Goal: Check status: Check status

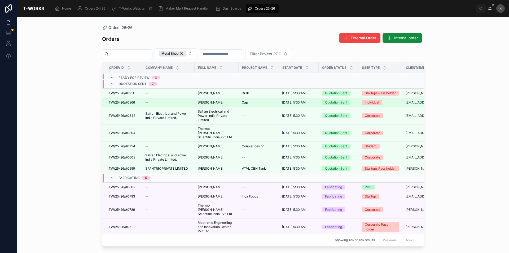
scroll to position [106, 0]
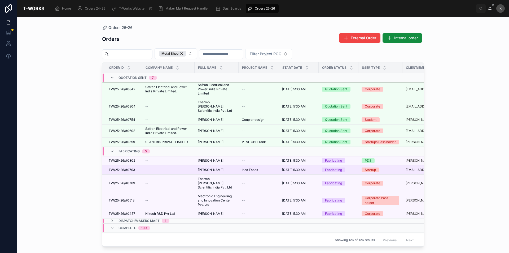
click at [126, 168] on span "TW/25-26/#0793" at bounding box center [122, 170] width 26 height 4
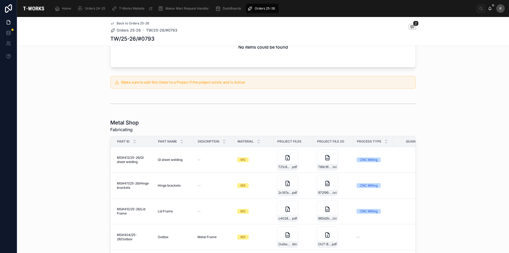
scroll to position [239, 0]
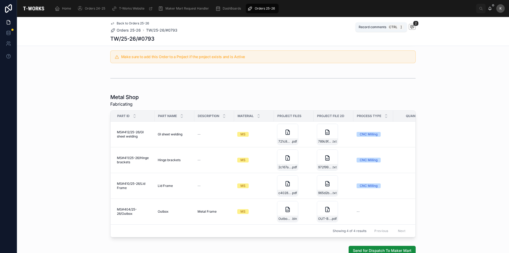
click at [411, 26] on icon at bounding box center [412, 27] width 4 height 4
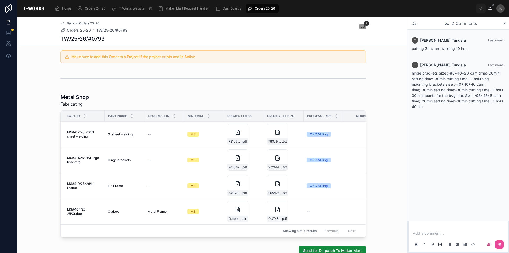
click at [507, 23] on div "2 Comments" at bounding box center [458, 23] width 102 height 13
click at [505, 22] on icon at bounding box center [505, 23] width 4 height 4
click at [505, 23] on icon at bounding box center [505, 23] width 2 height 2
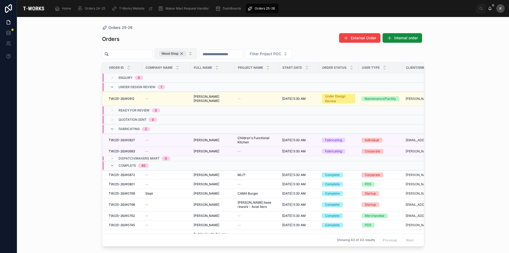
click at [186, 53] on div "Wood Shop" at bounding box center [172, 54] width 27 height 6
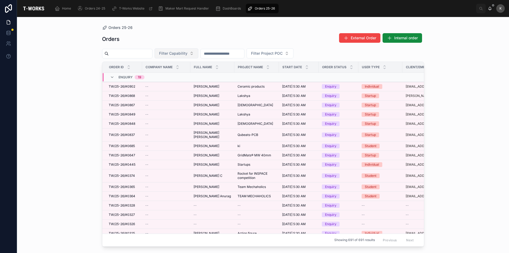
click at [187, 52] on span "Filter Capability" at bounding box center [173, 53] width 28 height 5
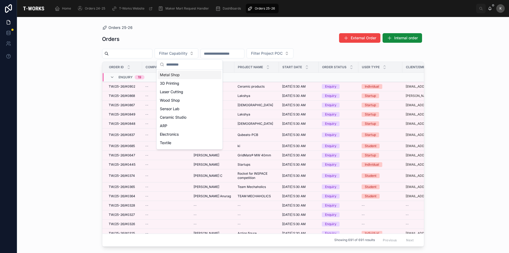
click at [170, 77] on div "Metal Shop" at bounding box center [190, 75] width 64 height 8
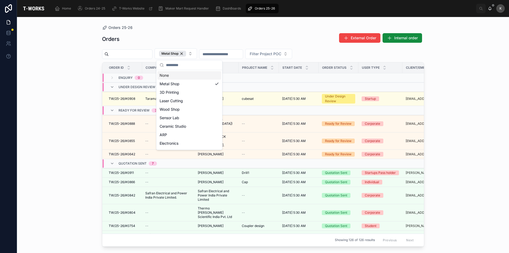
click at [51, 137] on div "Orders 25-26 Orders External Order Internal order Metal Shop Filter Project POC…" at bounding box center [263, 135] width 492 height 236
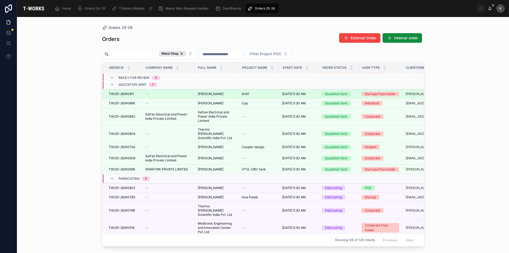
scroll to position [80, 0]
click at [121, 91] on span "TW/25-26/#0911" at bounding box center [121, 93] width 25 height 4
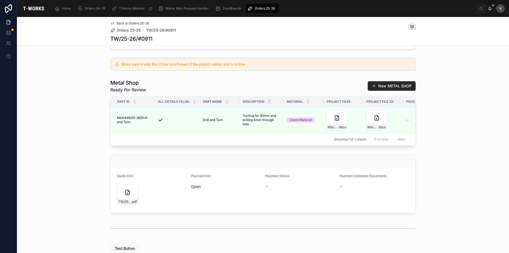
scroll to position [150, 0]
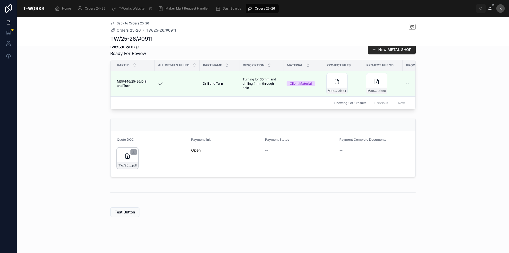
click at [132, 159] on div "TW/25-26/#0911 .pdf" at bounding box center [127, 157] width 21 height 21
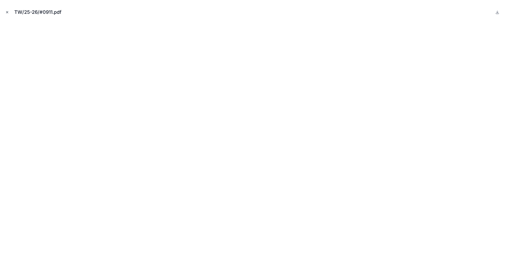
click at [7, 12] on icon "Close modal" at bounding box center [7, 12] width 4 height 4
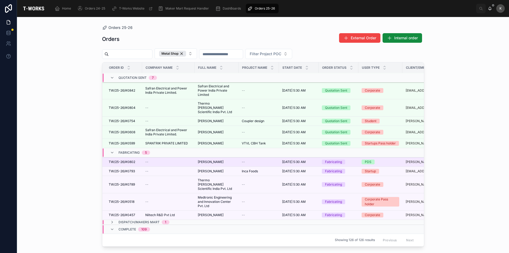
scroll to position [106, 0]
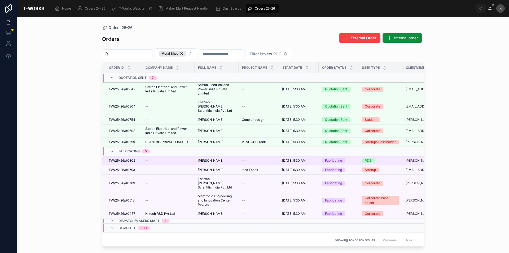
click at [127, 159] on span "TW/25-26/#0802" at bounding box center [122, 160] width 27 height 4
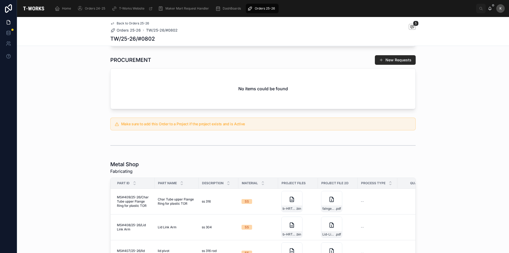
scroll to position [212, 0]
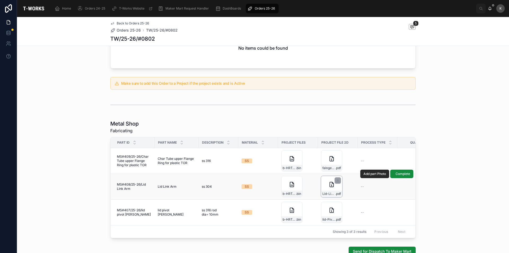
click at [324, 186] on div "Lid-Link-Arm .pdf" at bounding box center [331, 186] width 21 height 21
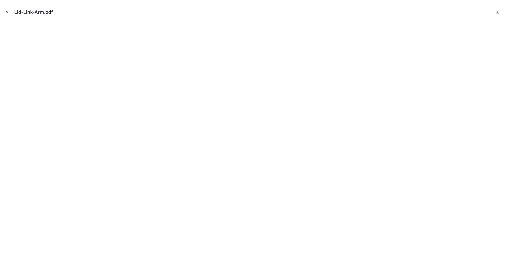
click at [9, 13] on button "Close modal" at bounding box center [7, 12] width 6 height 6
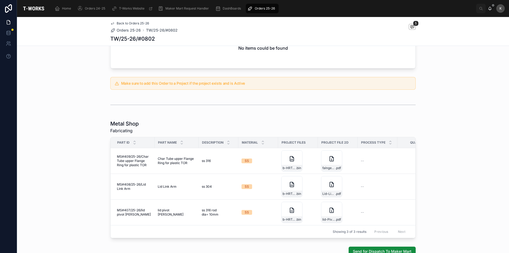
scroll to position [27, 0]
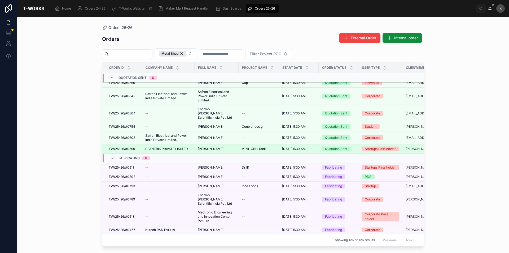
scroll to position [106, 0]
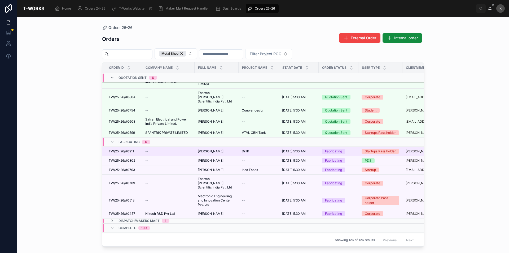
click at [206, 149] on span "[PERSON_NAME]" at bounding box center [211, 151] width 26 height 4
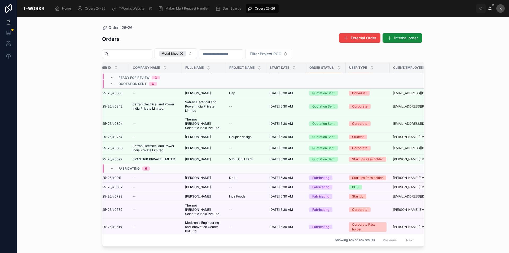
scroll to position [80, 0]
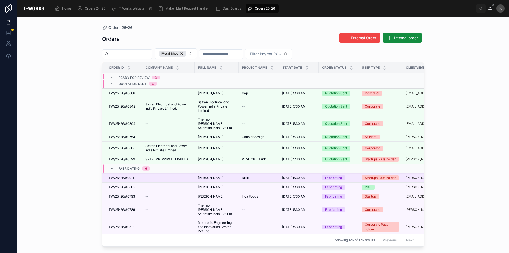
click at [156, 176] on div "--" at bounding box center [168, 178] width 46 height 4
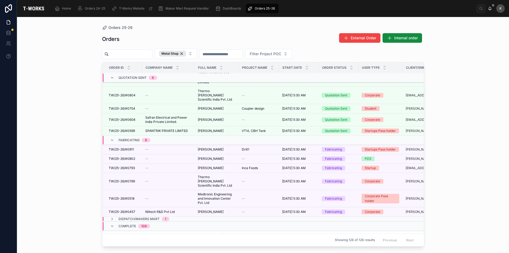
scroll to position [138, 0]
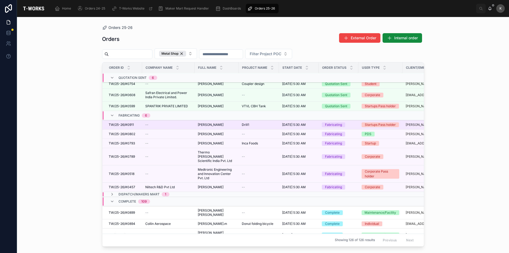
click at [128, 122] on span "TW/25-26/#0911" at bounding box center [121, 124] width 25 height 4
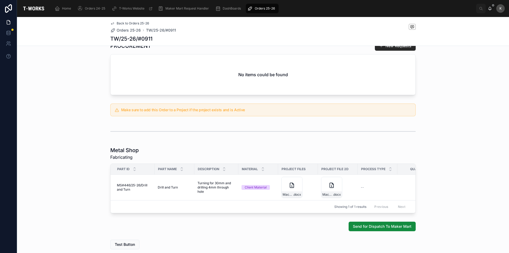
scroll to position [222, 0]
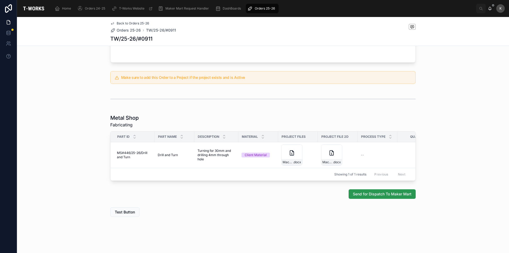
click at [380, 196] on span "Send for Dispatch To Maker Mart" at bounding box center [382, 193] width 59 height 5
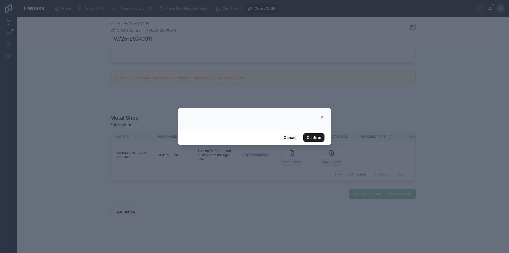
click at [317, 136] on button "Confirm" at bounding box center [313, 137] width 21 height 8
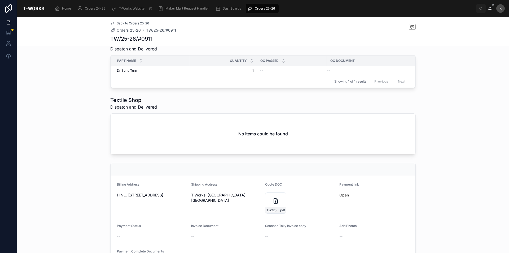
scroll to position [267, 0]
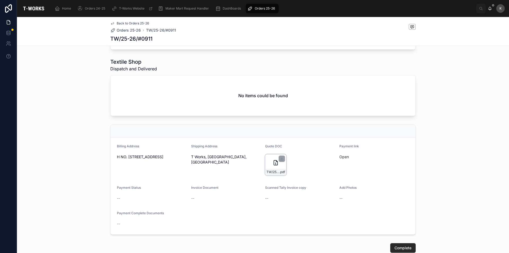
click at [267, 173] on div "TW/25-26/#0911 .pdf" at bounding box center [275, 164] width 21 height 21
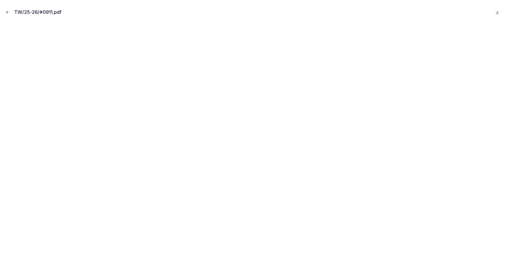
click at [6, 12] on icon "Close modal" at bounding box center [7, 12] width 4 height 4
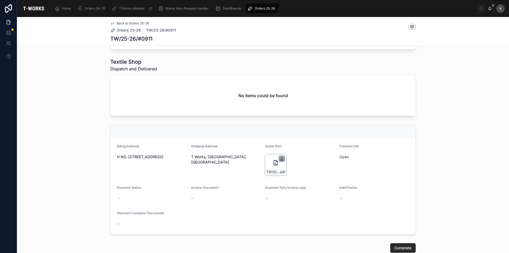
click at [280, 161] on icon at bounding box center [282, 158] width 4 height 4
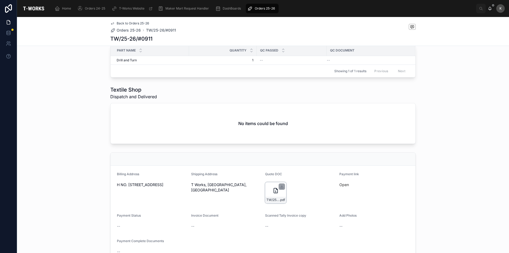
scroll to position [187, 0]
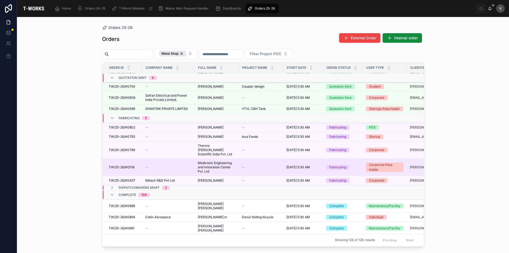
scroll to position [138, 0]
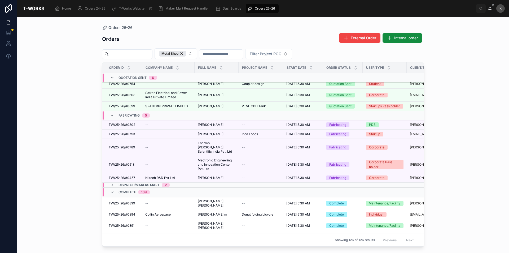
click at [112, 183] on icon at bounding box center [112, 185] width 4 height 4
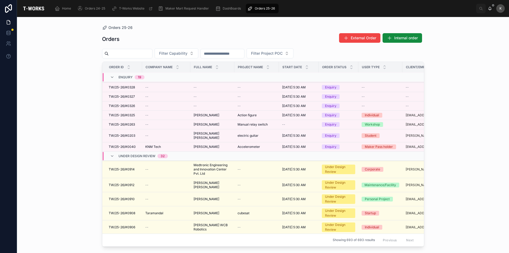
scroll to position [1, 0]
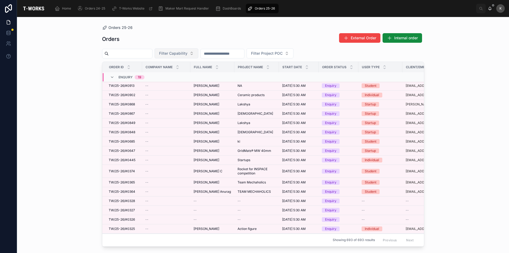
click at [185, 53] on span "Filter Capability" at bounding box center [173, 53] width 28 height 5
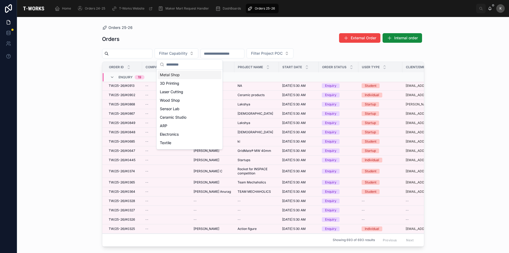
click at [168, 76] on div "Metal Shop" at bounding box center [190, 75] width 64 height 8
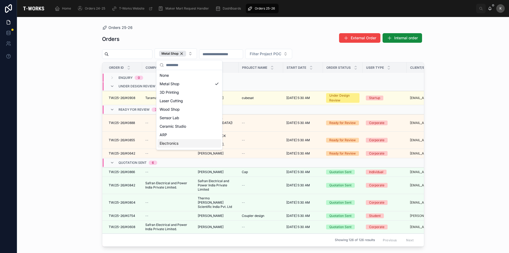
click at [87, 114] on div "Orders 25-26 Orders External Order Internal order Metal Shop Filter Project POC…" at bounding box center [263, 135] width 492 height 236
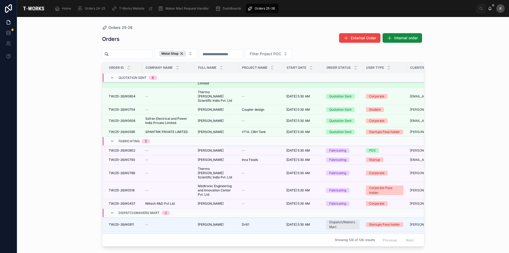
scroll to position [139, 0]
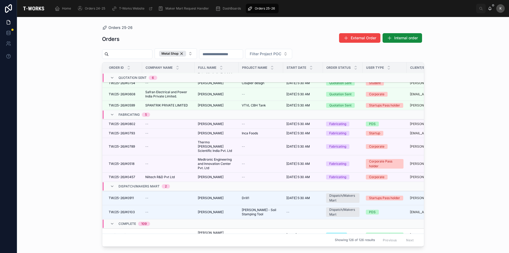
click at [109, 182] on div "Dispatch/Makers Mart 2" at bounding box center [140, 186] width 73 height 8
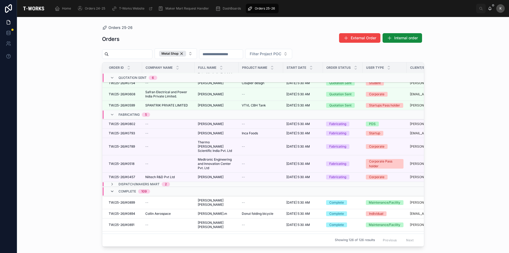
click at [113, 189] on icon at bounding box center [112, 191] width 4 height 4
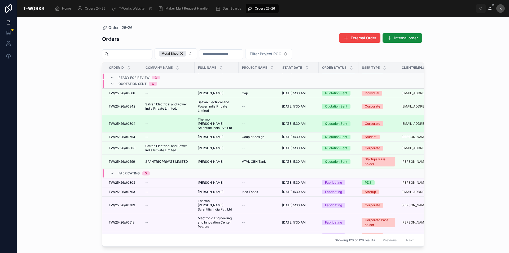
scroll to position [83, 0]
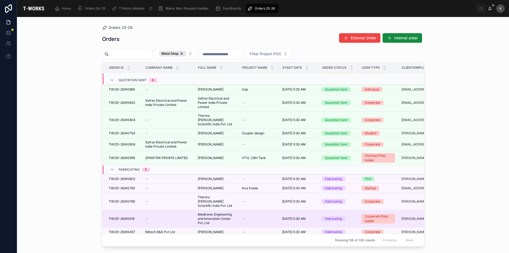
click at [134, 216] on span "TW/25-26/#0518" at bounding box center [122, 218] width 26 height 4
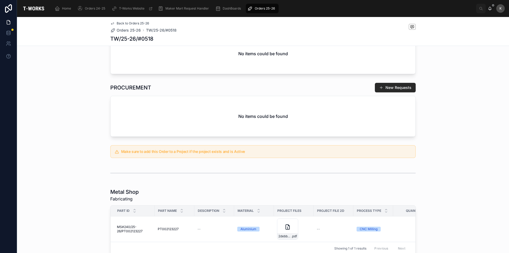
scroll to position [95, 0]
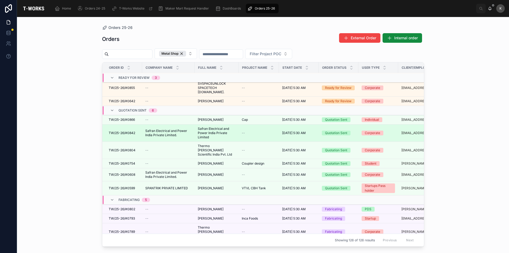
scroll to position [83, 0]
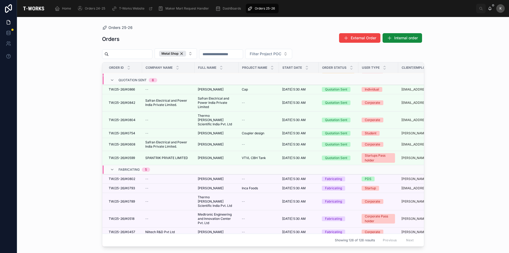
click at [111, 237] on icon at bounding box center [112, 239] width 4 height 4
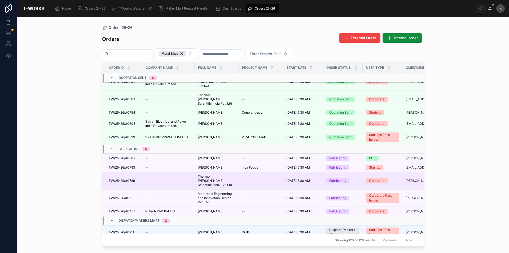
scroll to position [116, 0]
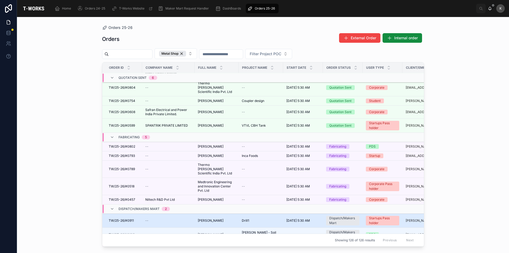
click at [129, 218] on span "TW/25-26/#0911" at bounding box center [121, 220] width 25 height 4
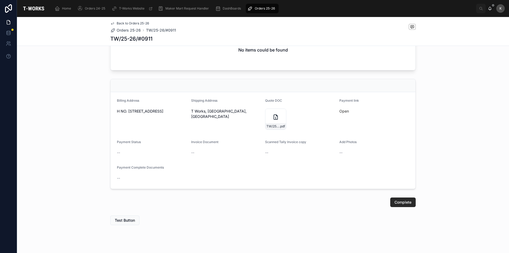
scroll to position [329, 0]
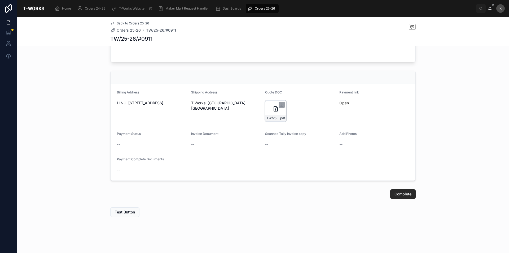
click at [276, 113] on div "TW/25-26/#0911 .pdf" at bounding box center [275, 110] width 21 height 21
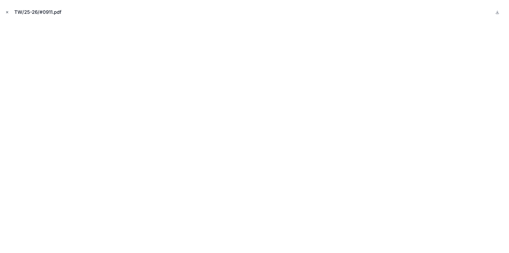
click at [6, 13] on icon "Close modal" at bounding box center [7, 12] width 4 height 4
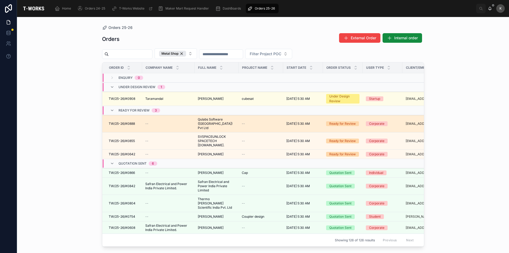
click at [219, 121] on span "Qulabs Software ([GEOGRAPHIC_DATA]) Pvt Ltd" at bounding box center [217, 123] width 38 height 13
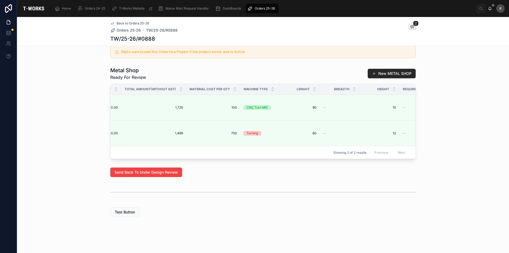
scroll to position [0, 623]
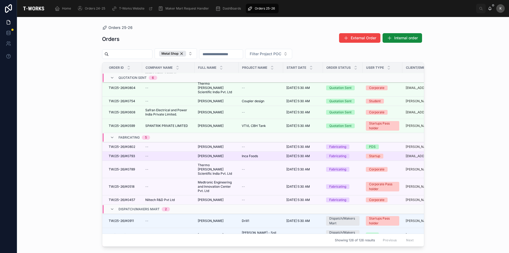
scroll to position [116, 0]
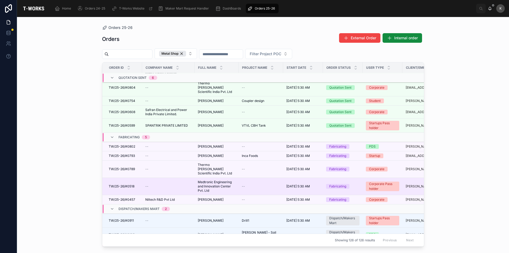
click at [129, 184] on span "TW/25-26/#0518" at bounding box center [122, 186] width 26 height 4
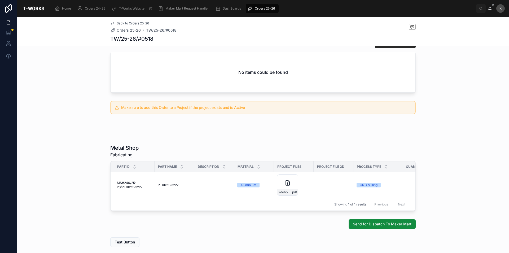
scroll to position [227, 0]
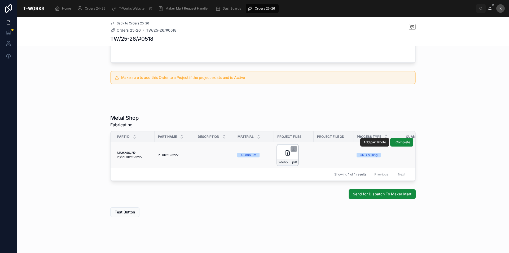
click at [284, 152] on div "2debb9dc-682e-4261-aee6-65debcde4a89-PT00212327 .pdf" at bounding box center [287, 154] width 21 height 21
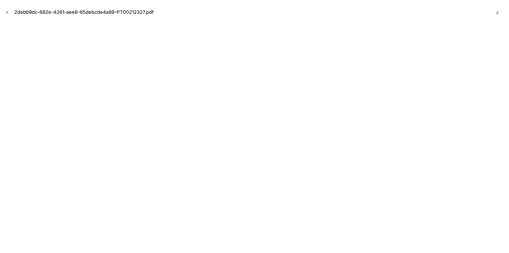
click at [6, 11] on icon "Close modal" at bounding box center [7, 12] width 4 height 4
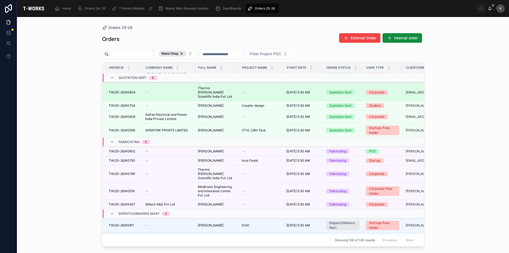
scroll to position [116, 0]
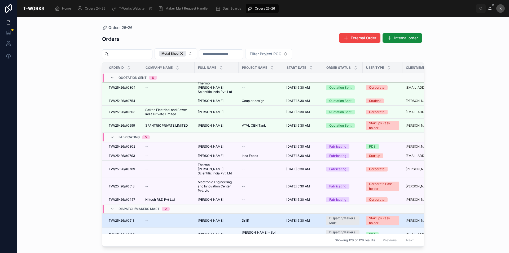
click at [126, 213] on td "TW/25-26/#0911 TW/25-26/#0911" at bounding box center [122, 220] width 40 height 14
click at [125, 218] on span "TW/25-26/#0911" at bounding box center [121, 220] width 25 height 4
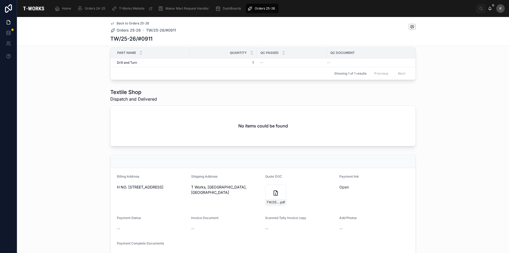
scroll to position [292, 0]
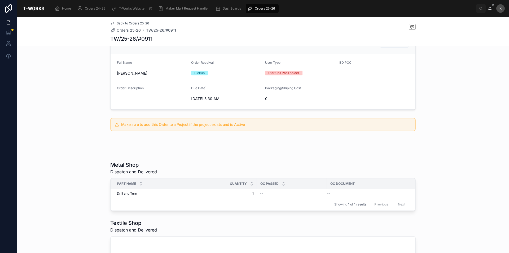
drag, startPoint x: 188, startPoint y: 191, endPoint x: 204, endPoint y: 191, distance: 15.6
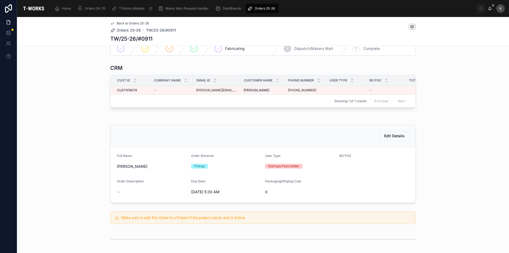
scroll to position [0, 0]
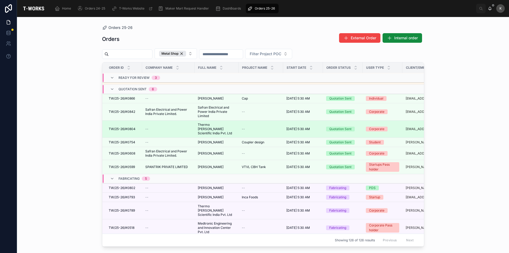
scroll to position [80, 0]
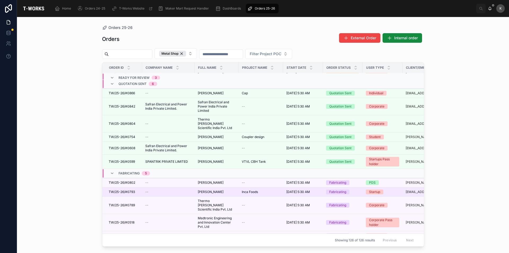
click at [121, 190] on span "TW/25-26/#0793" at bounding box center [122, 192] width 26 height 4
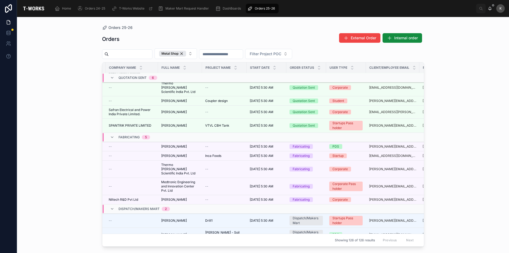
scroll to position [116, 72]
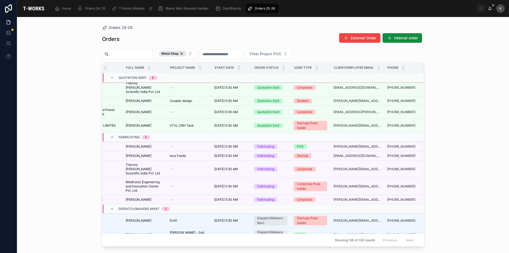
drag, startPoint x: 307, startPoint y: 242, endPoint x: 249, endPoint y: 242, distance: 57.5
click at [249, 242] on div "Order ID Company Name Full Name Project Name Start Date Order Status User Type …" at bounding box center [263, 154] width 322 height 184
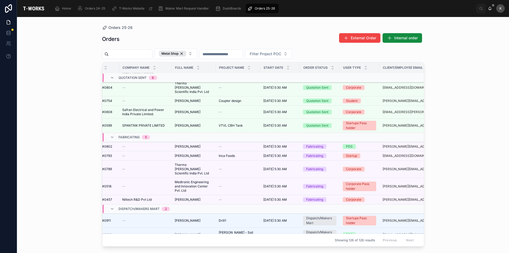
scroll to position [116, 0]
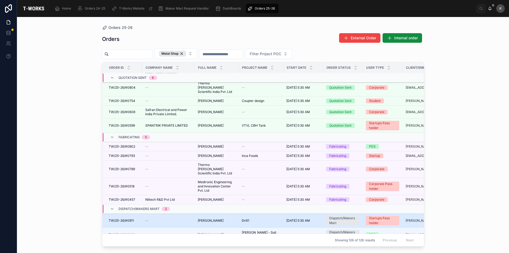
click at [121, 218] on span "TW/25-26/#0911" at bounding box center [121, 220] width 25 height 4
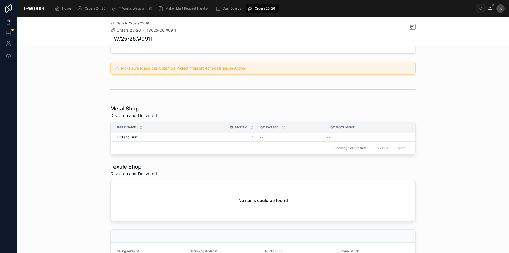
scroll to position [212, 0]
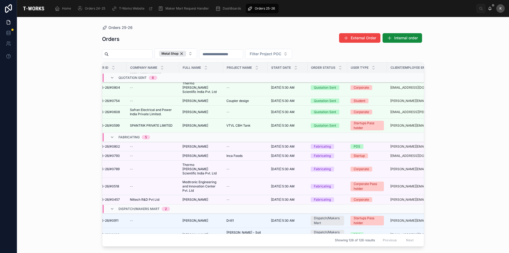
scroll to position [116, 16]
click at [199, 144] on span "[PERSON_NAME]" at bounding box center [195, 146] width 26 height 4
